Goal: Use online tool/utility: Utilize a website feature to perform a specific function

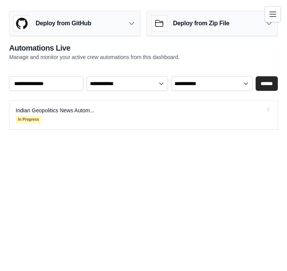
click at [268, 113] on link "Indian Geopolitics News Autom... In Progress" at bounding box center [143, 114] width 269 height 29
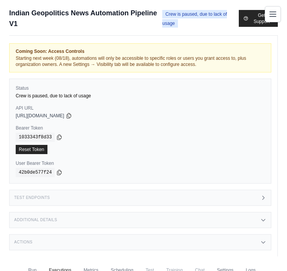
click at [270, 15] on icon "Toggle navigation" at bounding box center [272, 14] width 9 height 9
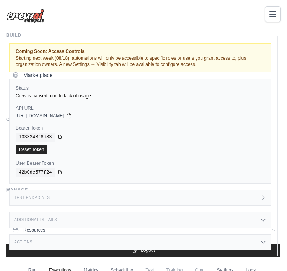
click at [270, 17] on icon "Toggle navigation" at bounding box center [272, 14] width 9 height 9
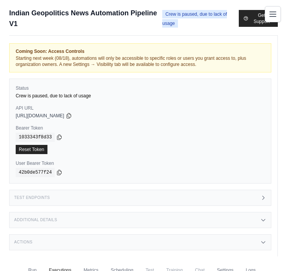
click at [271, 13] on icon "Toggle navigation" at bounding box center [272, 14] width 9 height 9
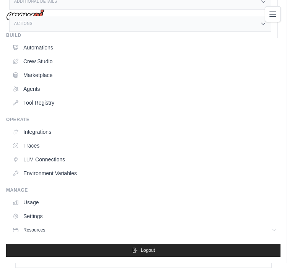
scroll to position [231, 0]
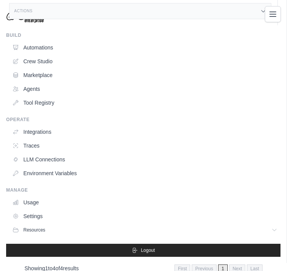
click at [22, 62] on link "Crew Studio" at bounding box center [144, 61] width 271 height 12
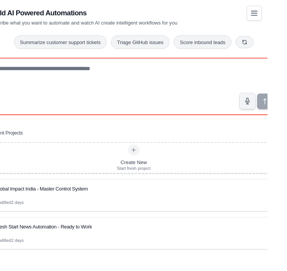
click at [214, 74] on textarea at bounding box center [143, 92] width 311 height 61
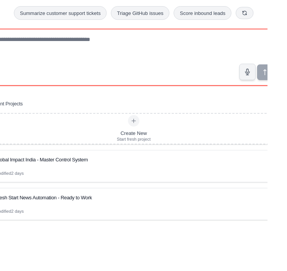
paste textarea "**********"
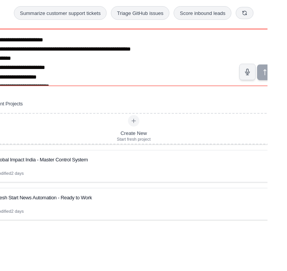
scroll to position [122, 0]
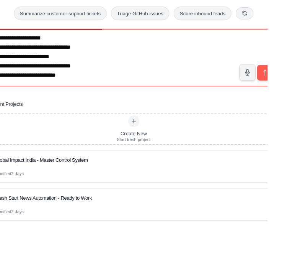
type textarea "**********"
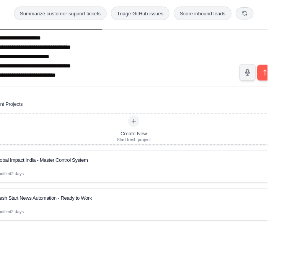
click at [283, 100] on button "submit" at bounding box center [284, 108] width 17 height 17
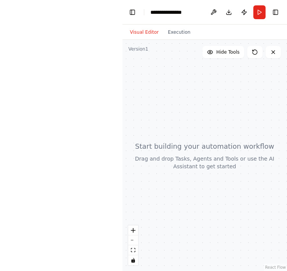
scroll to position [0, 0]
click at [260, 12] on button "Run" at bounding box center [259, 12] width 12 height 14
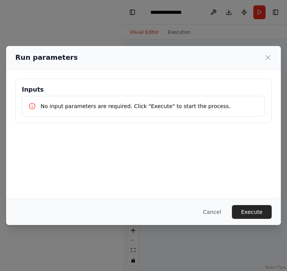
click at [41, 102] on p "No input parameters are required. Click "Execute" to start the process." at bounding box center [136, 106] width 190 height 8
click at [220, 217] on button "Cancel" at bounding box center [212, 212] width 30 height 14
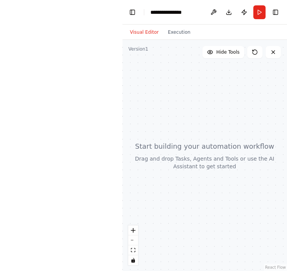
scroll to position [0, 0]
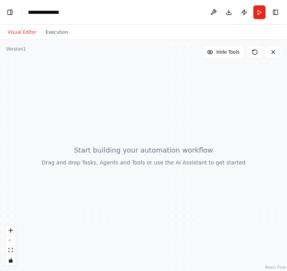
click at [5, 15] on button "Toggle Left Sidebar" at bounding box center [10, 12] width 11 height 11
click at [6, 10] on button "Toggle Left Sidebar" at bounding box center [10, 12] width 11 height 11
click at [10, 10] on button "Toggle Left Sidebar" at bounding box center [10, 12] width 11 height 11
click at [10, 11] on button "Toggle Left Sidebar" at bounding box center [10, 12] width 11 height 11
click at [8, 11] on button "Toggle Left Sidebar" at bounding box center [10, 12] width 11 height 11
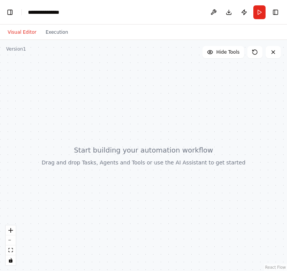
click at [11, 13] on button "Toggle Left Sidebar" at bounding box center [10, 12] width 11 height 11
click at [6, 11] on button "Toggle Left Sidebar" at bounding box center [10, 12] width 11 height 11
click at [38, 14] on div "**********" at bounding box center [47, 12] width 39 height 8
click at [8, 12] on button "Toggle Left Sidebar" at bounding box center [10, 12] width 11 height 11
click at [7, 13] on button "Toggle Left Sidebar" at bounding box center [10, 12] width 11 height 11
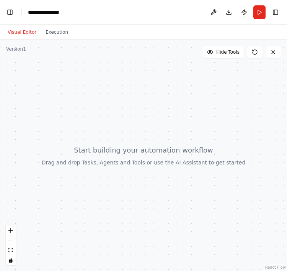
click at [6, 13] on button "Toggle Left Sidebar" at bounding box center [10, 12] width 11 height 11
click at [7, 10] on button "Toggle Left Sidebar" at bounding box center [10, 12] width 11 height 11
click at [6, 13] on button "Toggle Left Sidebar" at bounding box center [10, 12] width 11 height 11
click at [8, 16] on button "Toggle Left Sidebar" at bounding box center [10, 12] width 11 height 11
click at [13, 8] on button "Toggle Left Sidebar" at bounding box center [10, 12] width 11 height 11
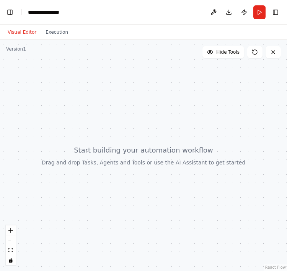
click at [13, 8] on button "Toggle Left Sidebar" at bounding box center [10, 12] width 11 height 11
click at [12, 13] on button "Toggle Left Sidebar" at bounding box center [10, 12] width 11 height 11
